Goal: Navigation & Orientation: Understand site structure

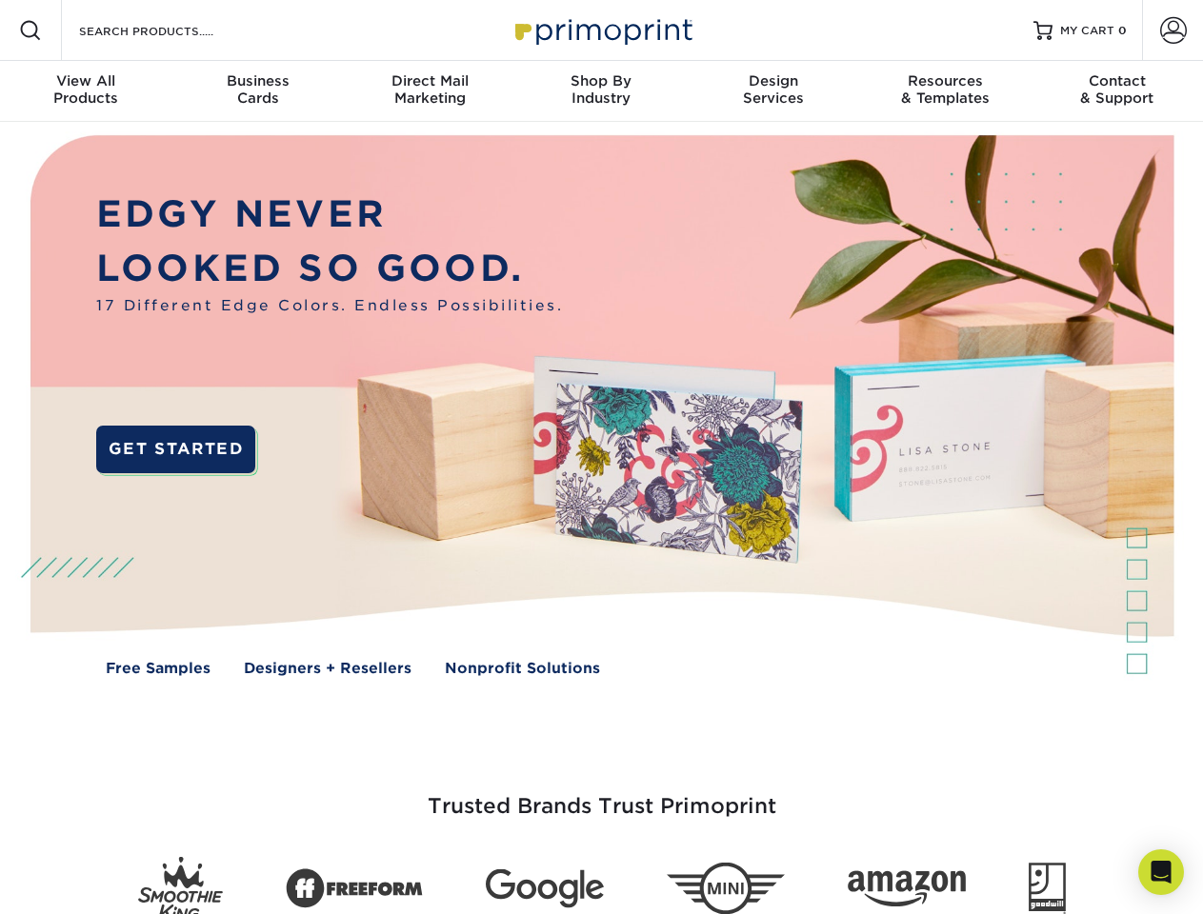
click at [601, 457] on img at bounding box center [601, 419] width 1191 height 595
click at [30, 30] on span at bounding box center [30, 30] width 23 height 23
click at [1173, 30] on span at bounding box center [1173, 30] width 27 height 27
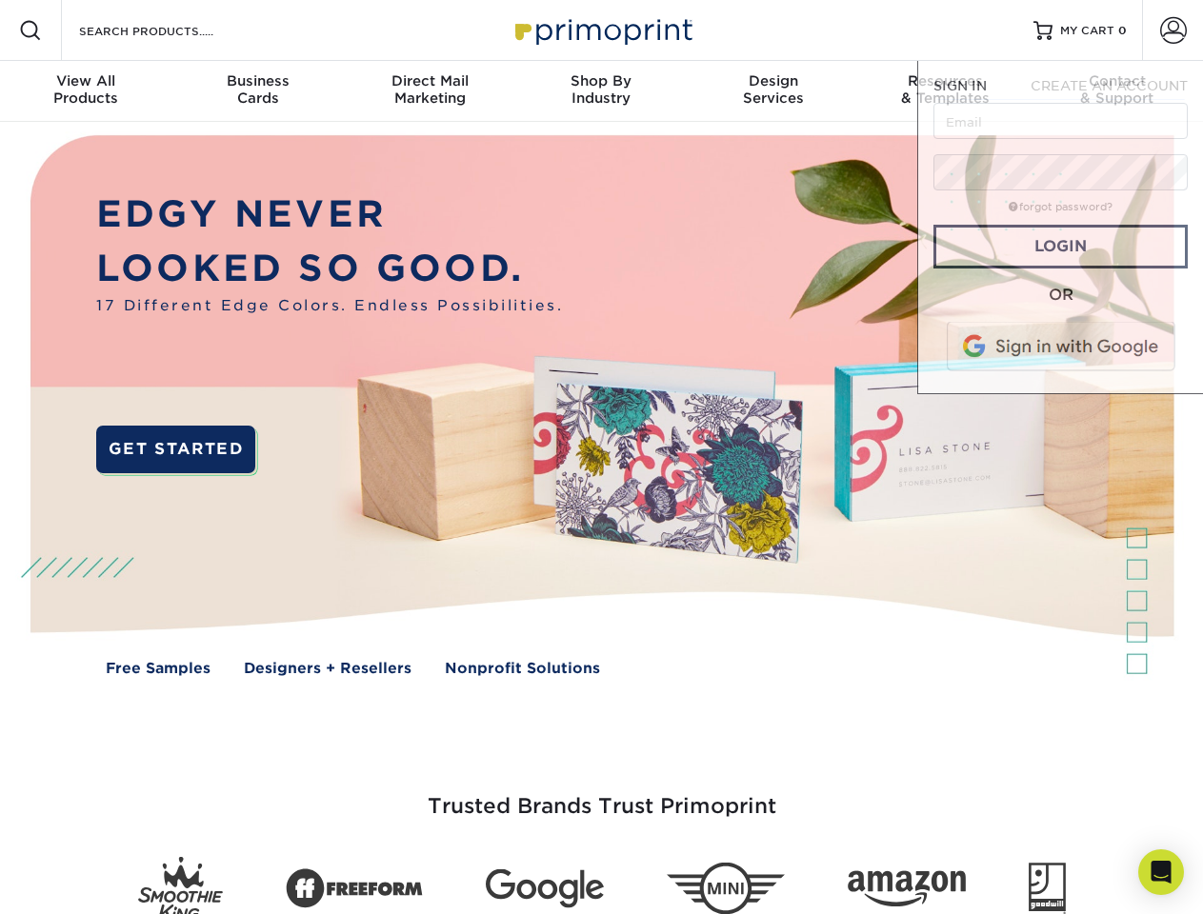
click at [86, 91] on div "View All Products" at bounding box center [85, 89] width 171 height 34
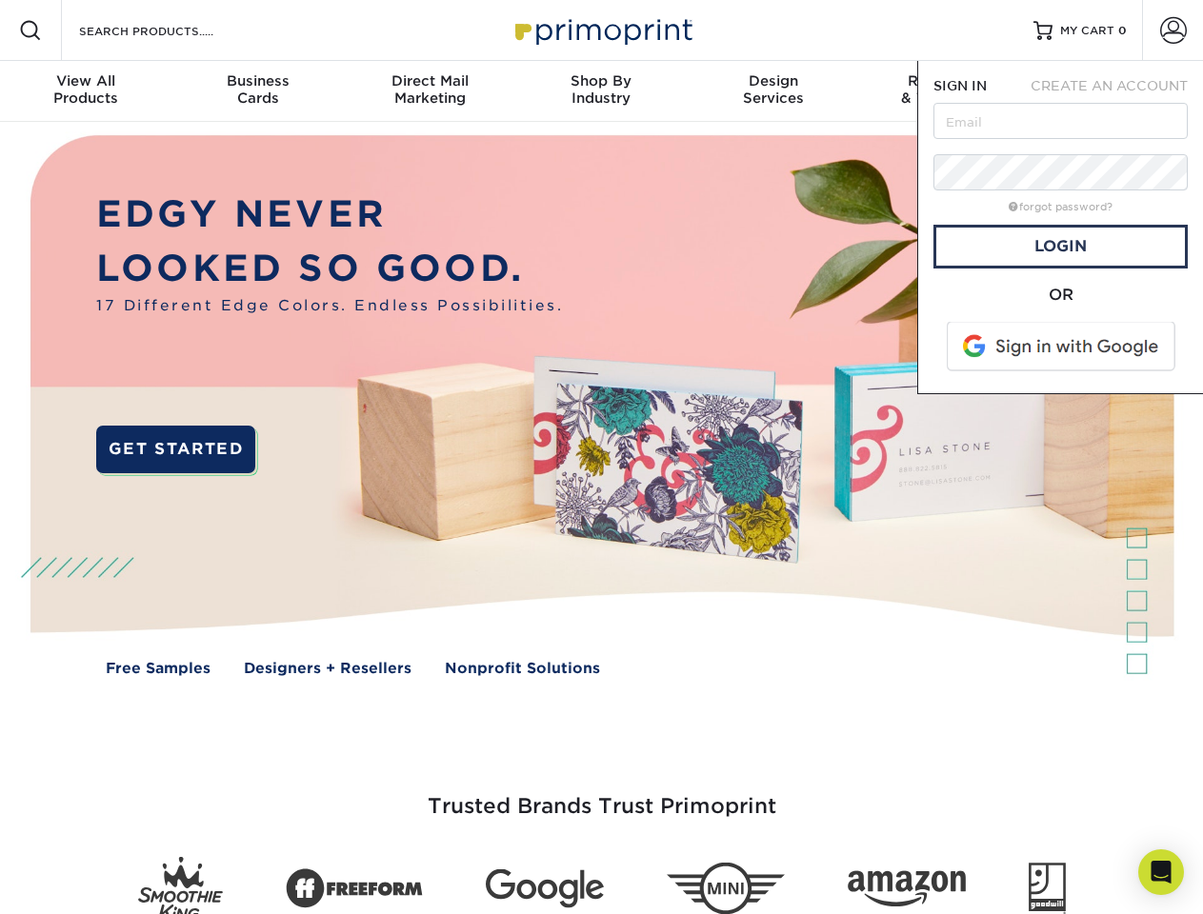
click at [257, 91] on div "Business Cards" at bounding box center [256, 89] width 171 height 34
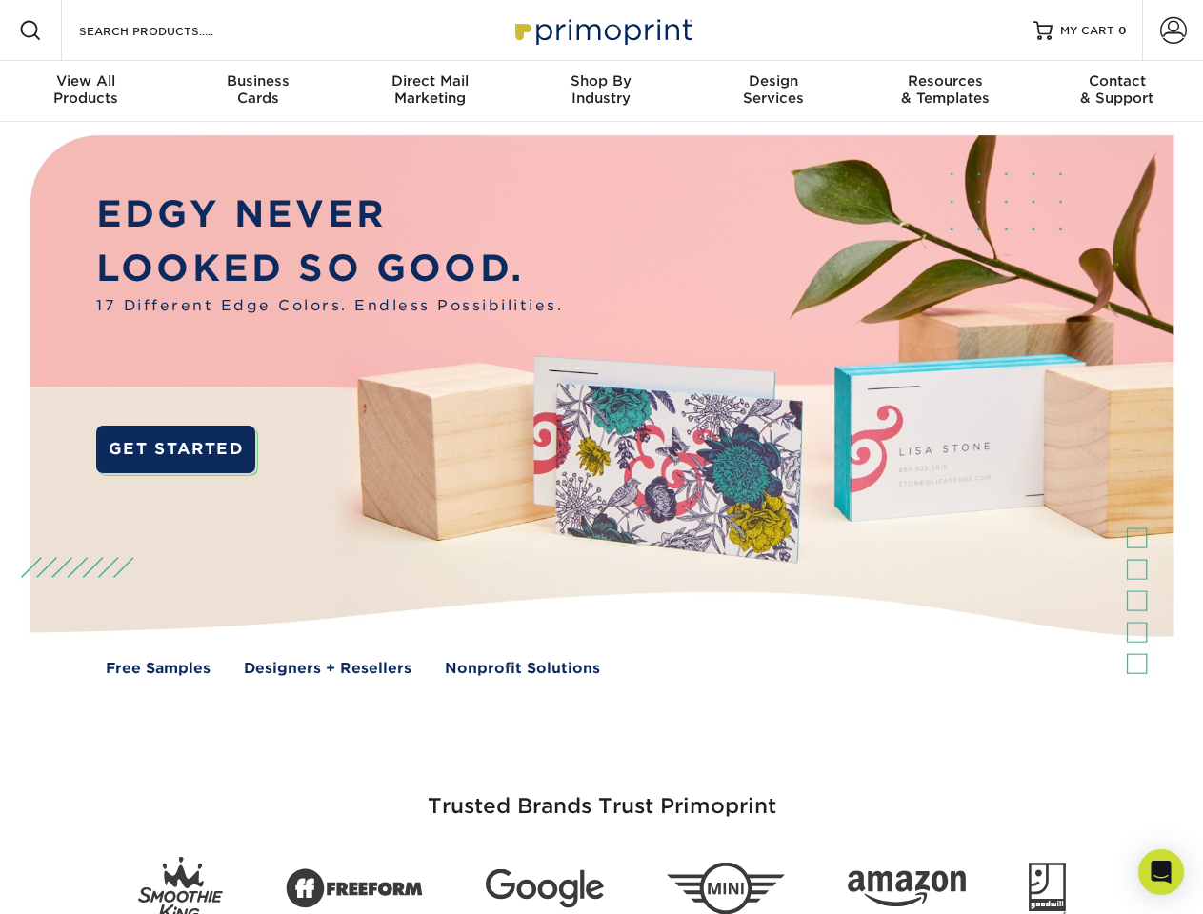
click at [430, 91] on div "Direct Mail Marketing" at bounding box center [429, 89] width 171 height 34
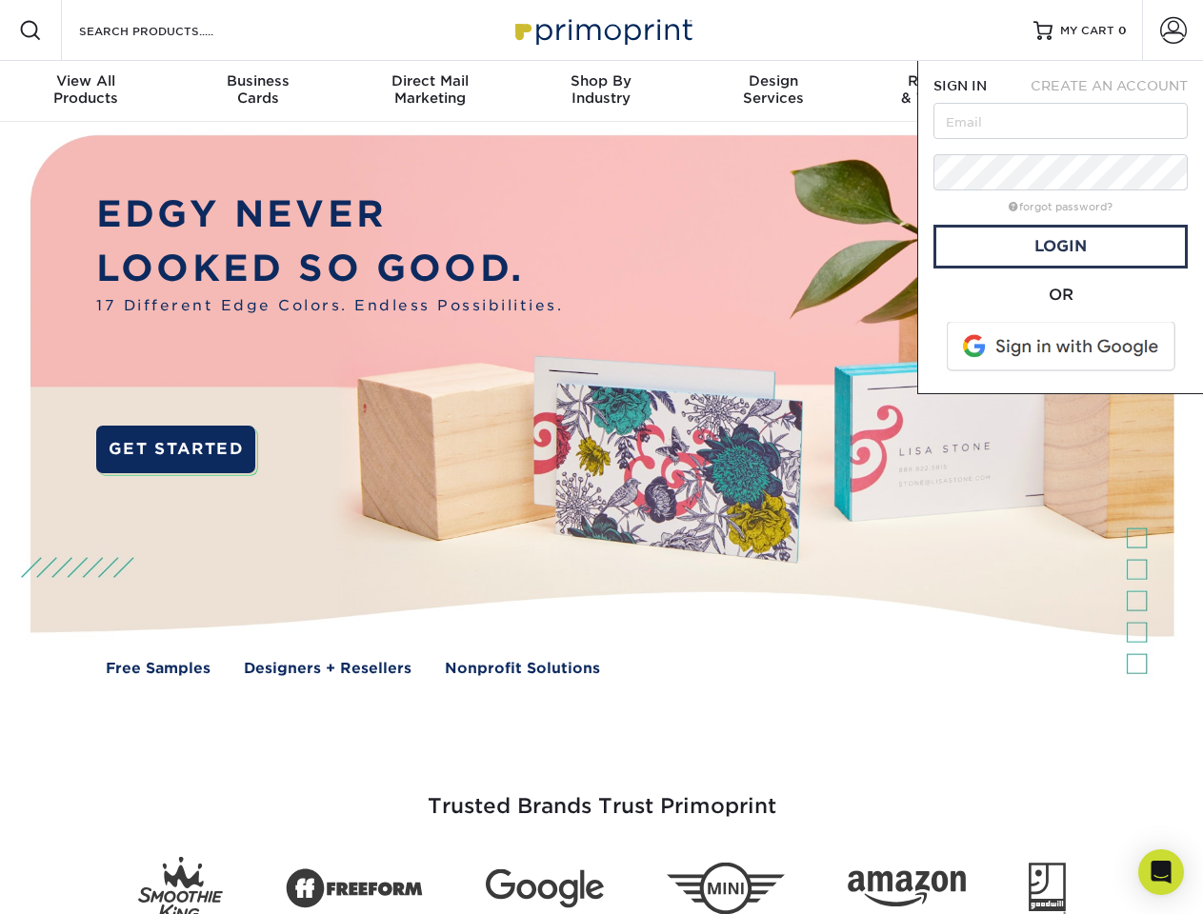
click at [601, 91] on div "Shop By Industry" at bounding box center [600, 89] width 171 height 34
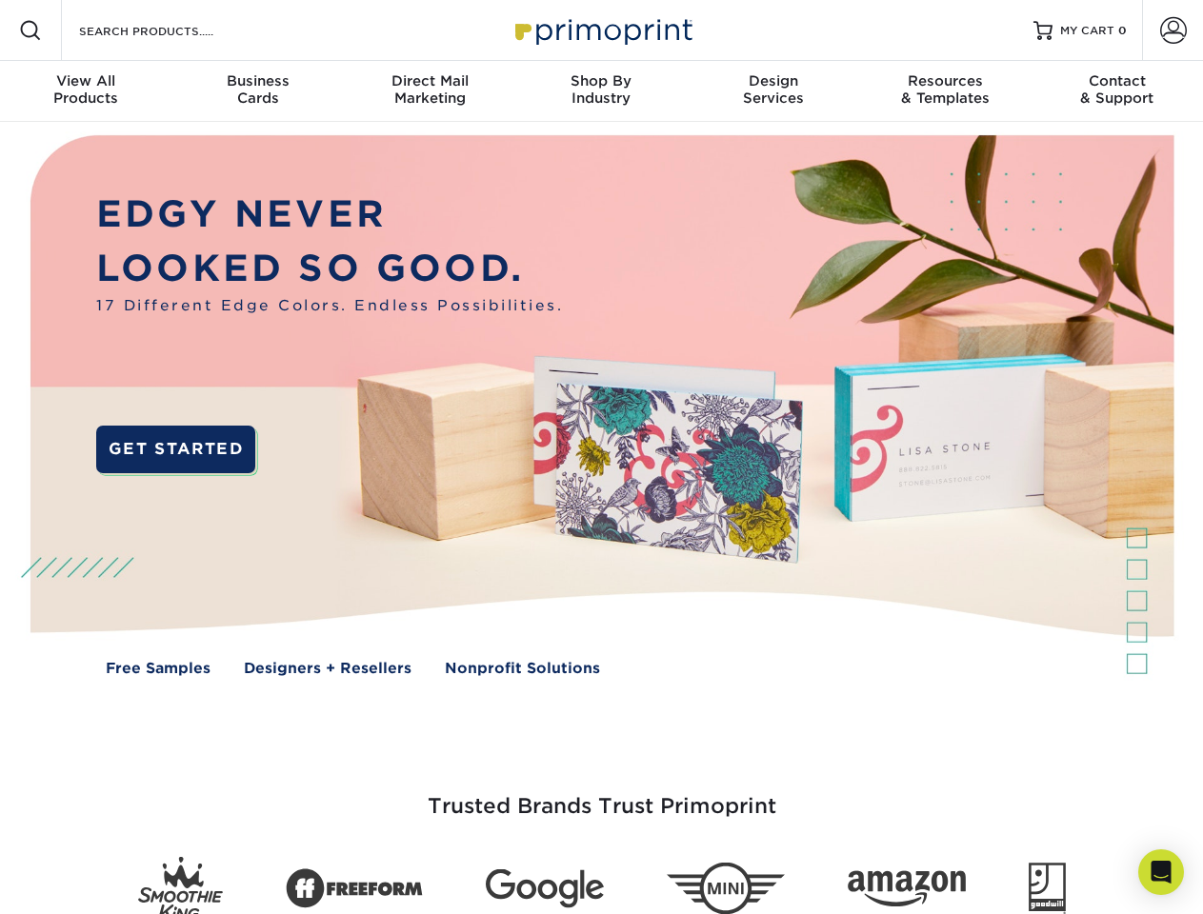
click at [773, 91] on div "Design Services" at bounding box center [773, 89] width 171 height 34
click at [945, 91] on span "SIGN IN" at bounding box center [960, 85] width 53 height 15
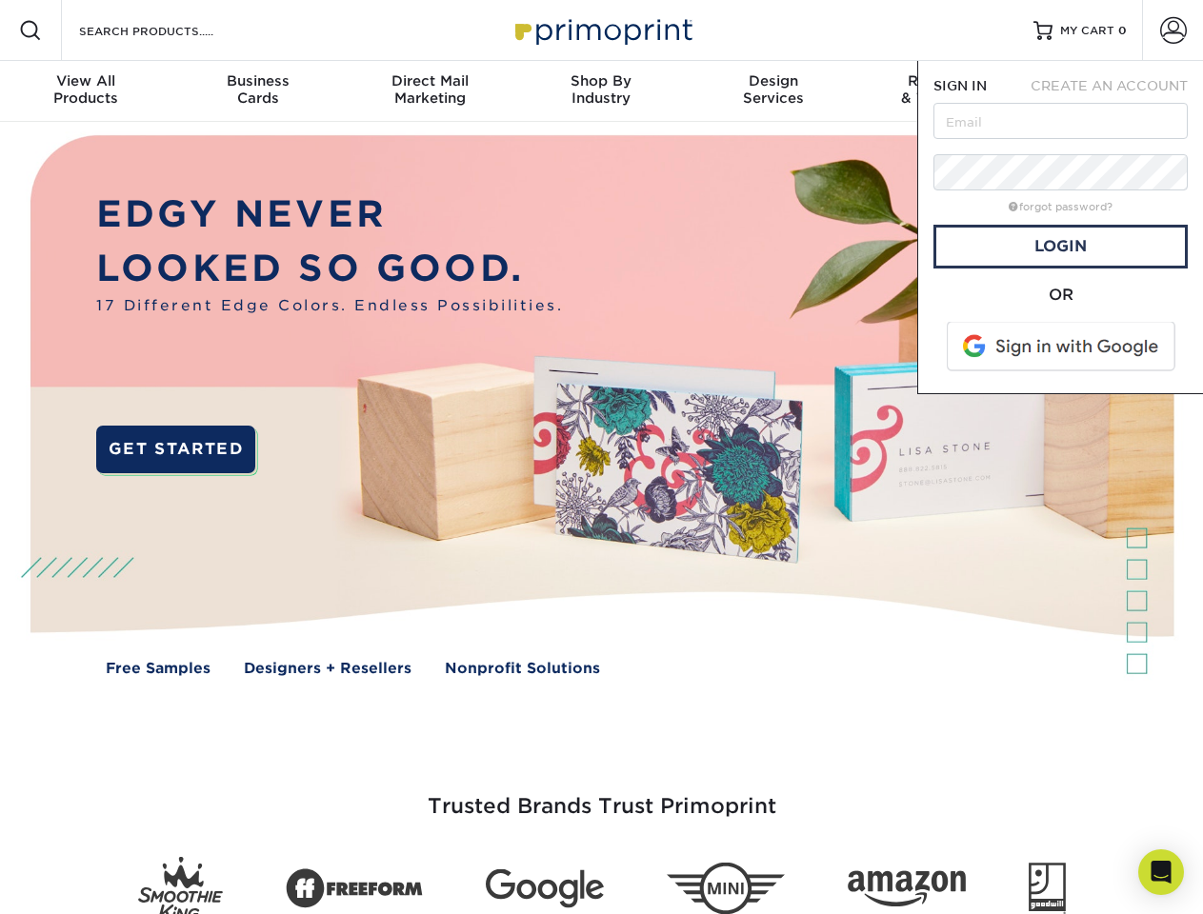
click at [1117, 91] on div "Contact & Support" at bounding box center [1117, 89] width 171 height 34
